Goal: Task Accomplishment & Management: Manage account settings

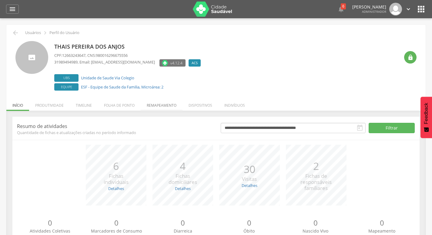
click at [148, 104] on li "Remapeamento" at bounding box center [162, 103] width 42 height 14
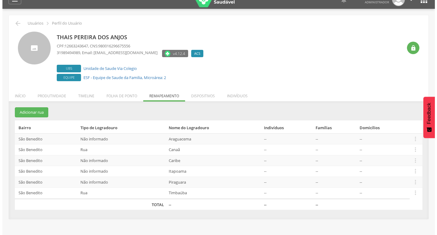
scroll to position [18, 0]
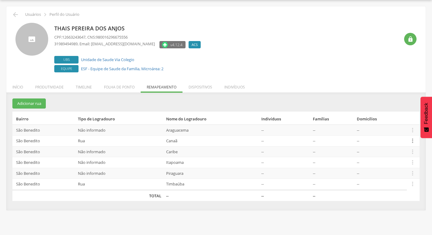
click at [414, 139] on icon "" at bounding box center [413, 140] width 7 height 7
click at [400, 109] on link "Alocar famílias" at bounding box center [392, 109] width 48 height 8
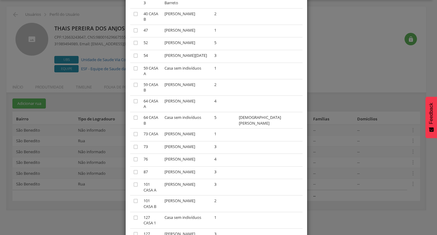
scroll to position [130, 0]
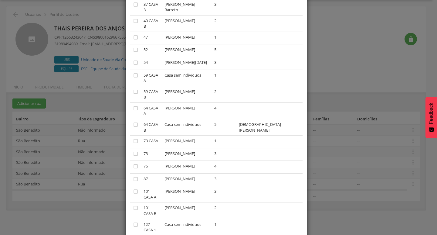
click at [283, 161] on td at bounding box center [269, 167] width 66 height 13
click at [283, 148] on td at bounding box center [269, 154] width 66 height 13
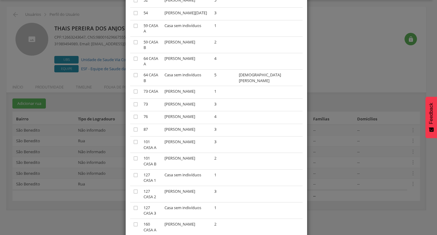
scroll to position [212, 0]
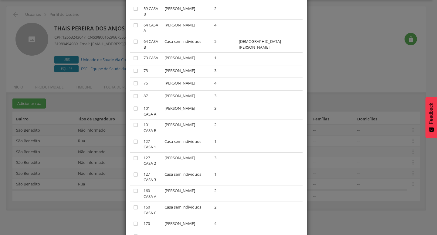
click at [336, 111] on div "× Alocar Famílias A lista abaixo apresenta as casas da Canaã que não estão vinc…" at bounding box center [218, 117] width 437 height 235
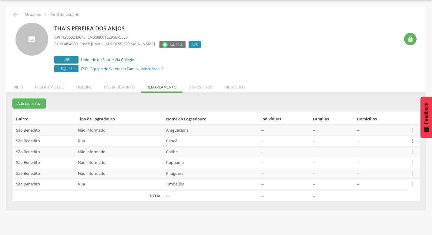
click at [410, 140] on icon "" at bounding box center [413, 140] width 7 height 7
click at [398, 117] on link "Desalocar famílias" at bounding box center [392, 117] width 48 height 8
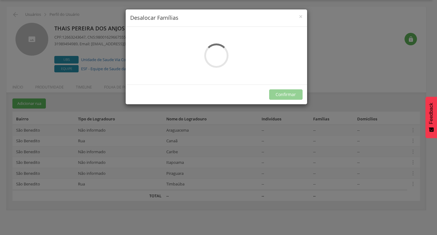
scroll to position [0, 0]
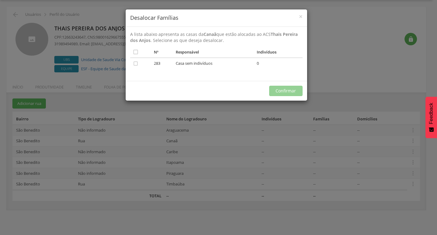
click at [394, 122] on div "× Desalocar Famílias A lista abaixo apresenta as casas da Canaã que estão aloca…" at bounding box center [218, 117] width 437 height 235
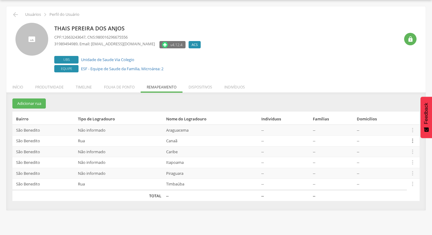
click at [416, 140] on icon "" at bounding box center [413, 140] width 7 height 7
click at [395, 110] on link "Alocar famílias" at bounding box center [392, 109] width 48 height 8
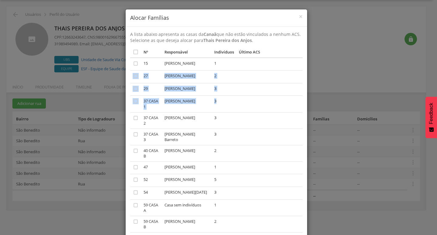
drag, startPoint x: 249, startPoint y: 63, endPoint x: 271, endPoint y: 71, distance: 22.9
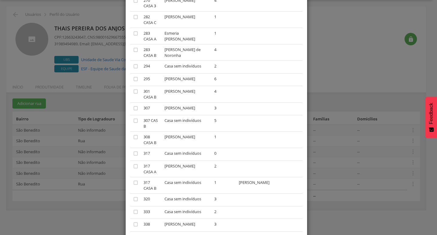
scroll to position [576, 0]
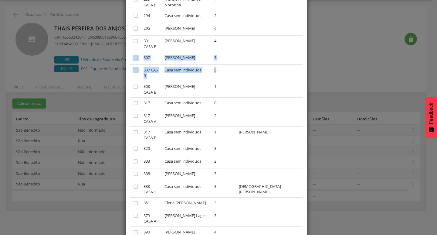
drag, startPoint x: 270, startPoint y: 69, endPoint x: 263, endPoint y: 31, distance: 38.3
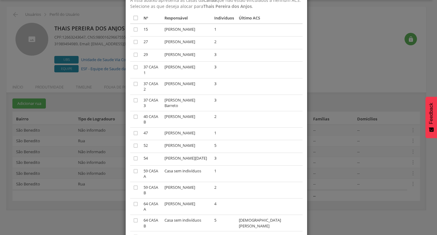
scroll to position [30, 0]
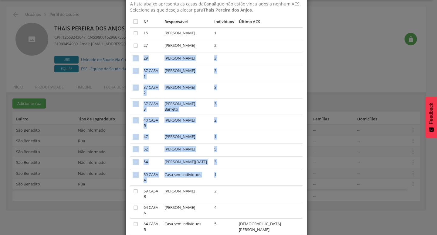
drag, startPoint x: 262, startPoint y: 52, endPoint x: 288, endPoint y: 154, distance: 105.3
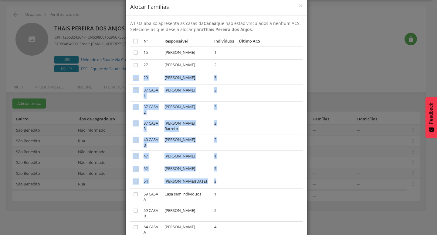
scroll to position [0, 0]
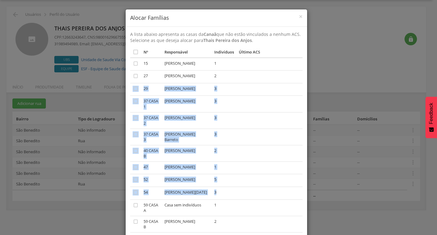
click at [257, 97] on td at bounding box center [269, 104] width 66 height 16
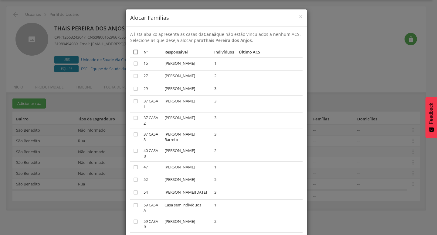
click at [133, 52] on icon "" at bounding box center [136, 52] width 6 height 6
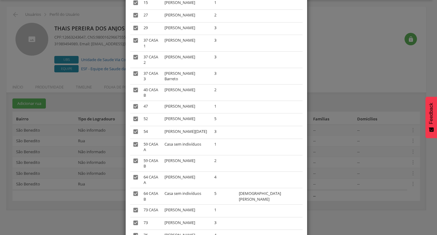
scroll to position [91, 0]
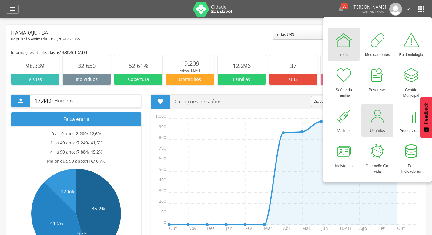
click at [392, 118] on link "Usuários" at bounding box center [378, 120] width 32 height 33
